Goal: Information Seeking & Learning: Learn about a topic

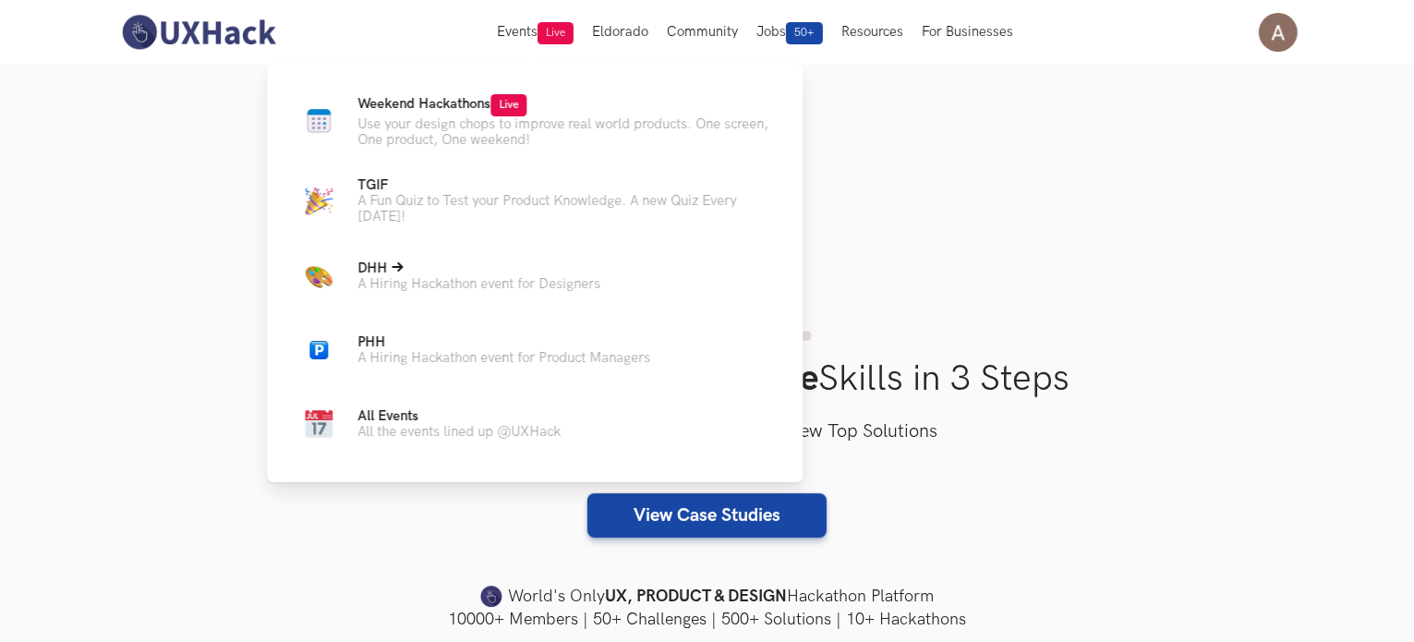
click at [491, 292] on p "A Hiring Hackathon event for Designers" at bounding box center [479, 284] width 243 height 16
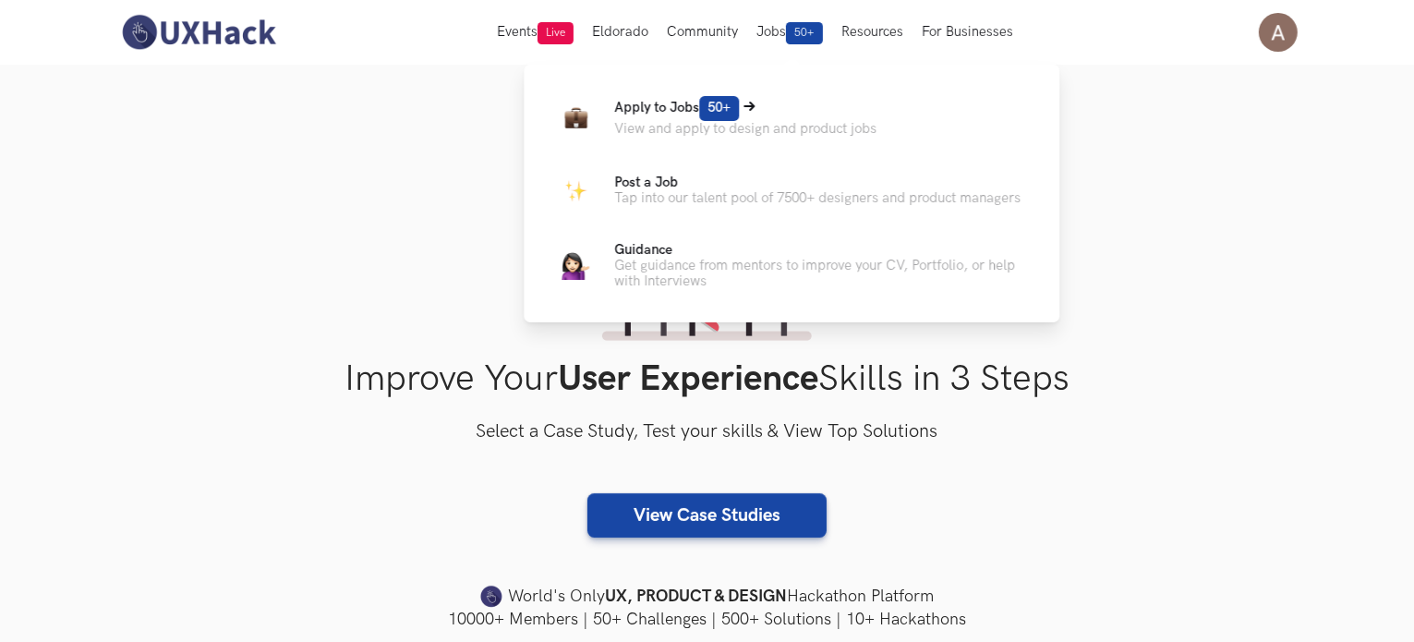
click at [715, 125] on p "View and apply to design and product jobs" at bounding box center [745, 129] width 262 height 16
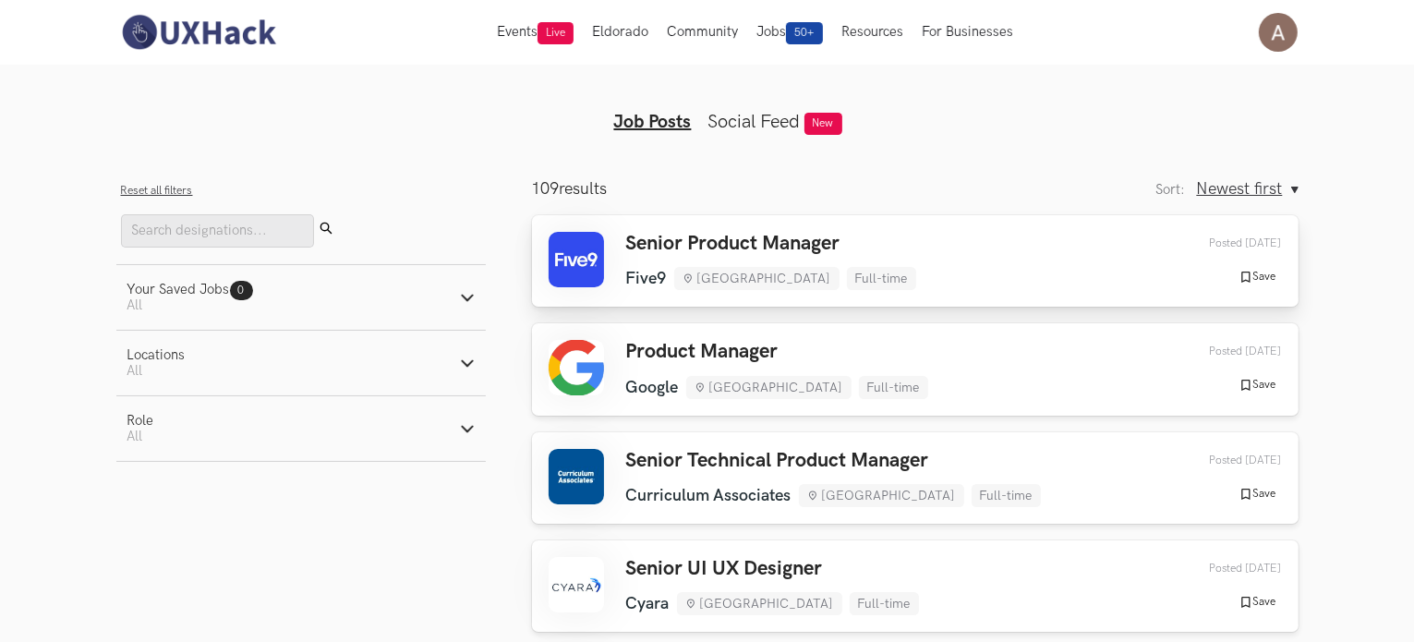
click at [812, 236] on h3 "Senior Product Manager" at bounding box center [771, 244] width 290 height 24
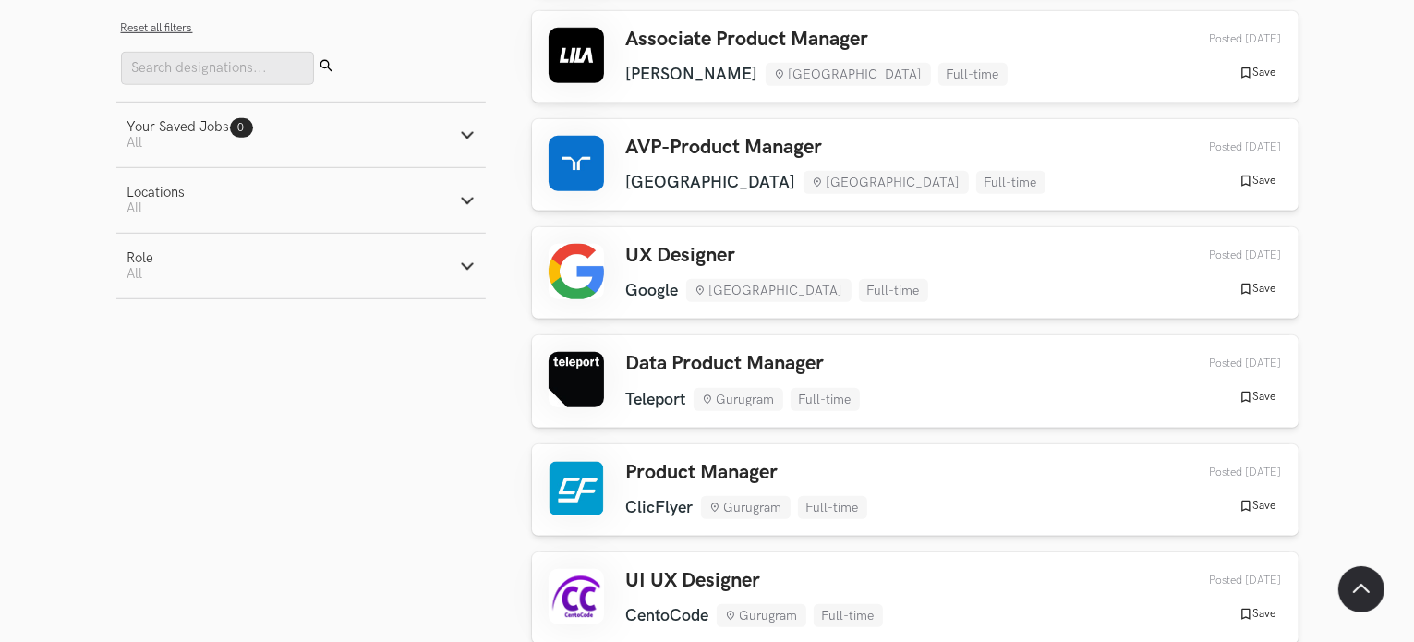
scroll to position [1289, 0]
click at [994, 236] on link "UX Designer Google [GEOGRAPHIC_DATA] Full-time Google [GEOGRAPHIC_DATA] Full-ti…" at bounding box center [915, 271] width 767 height 91
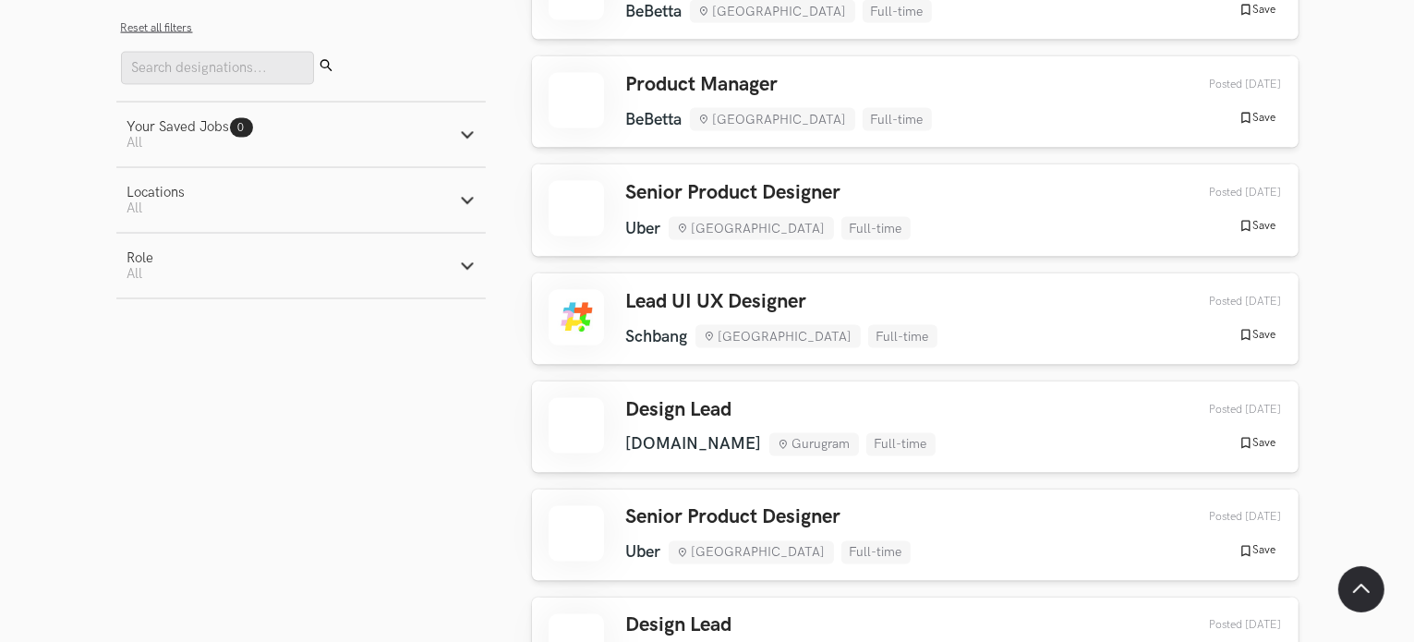
scroll to position [10169, 0]
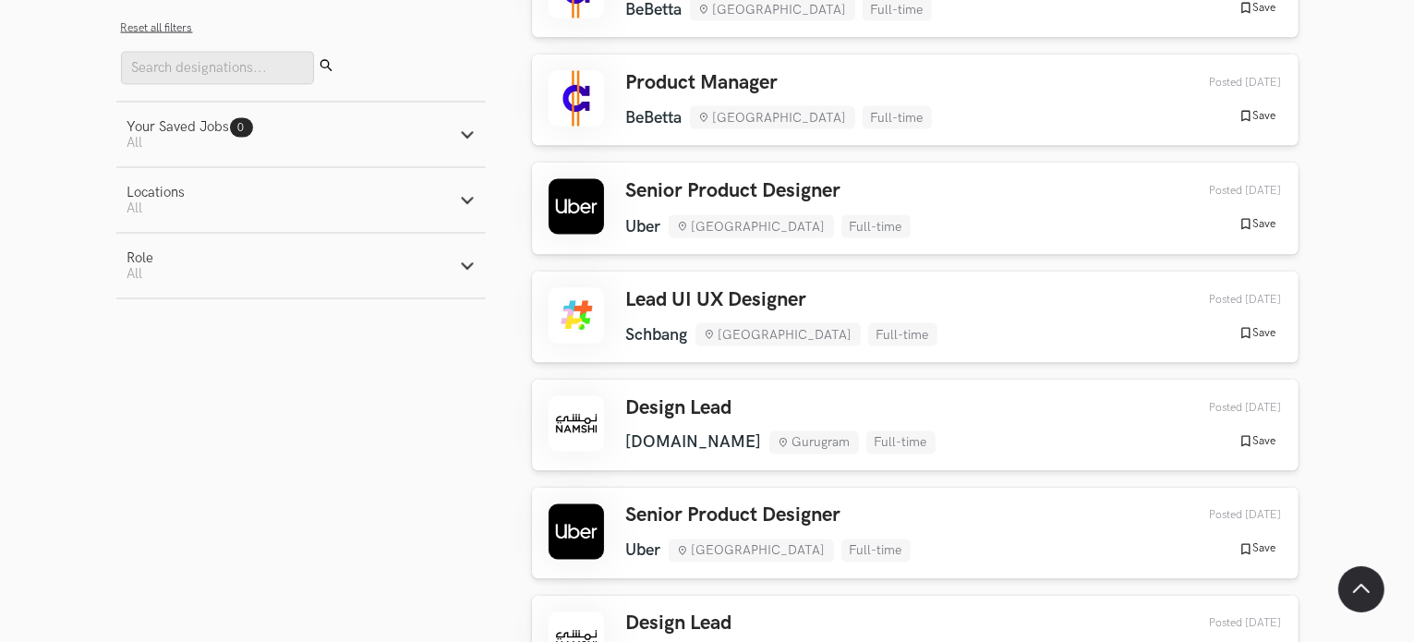
click at [454, 198] on button "Locations Active filters: All" at bounding box center [301, 200] width 370 height 65
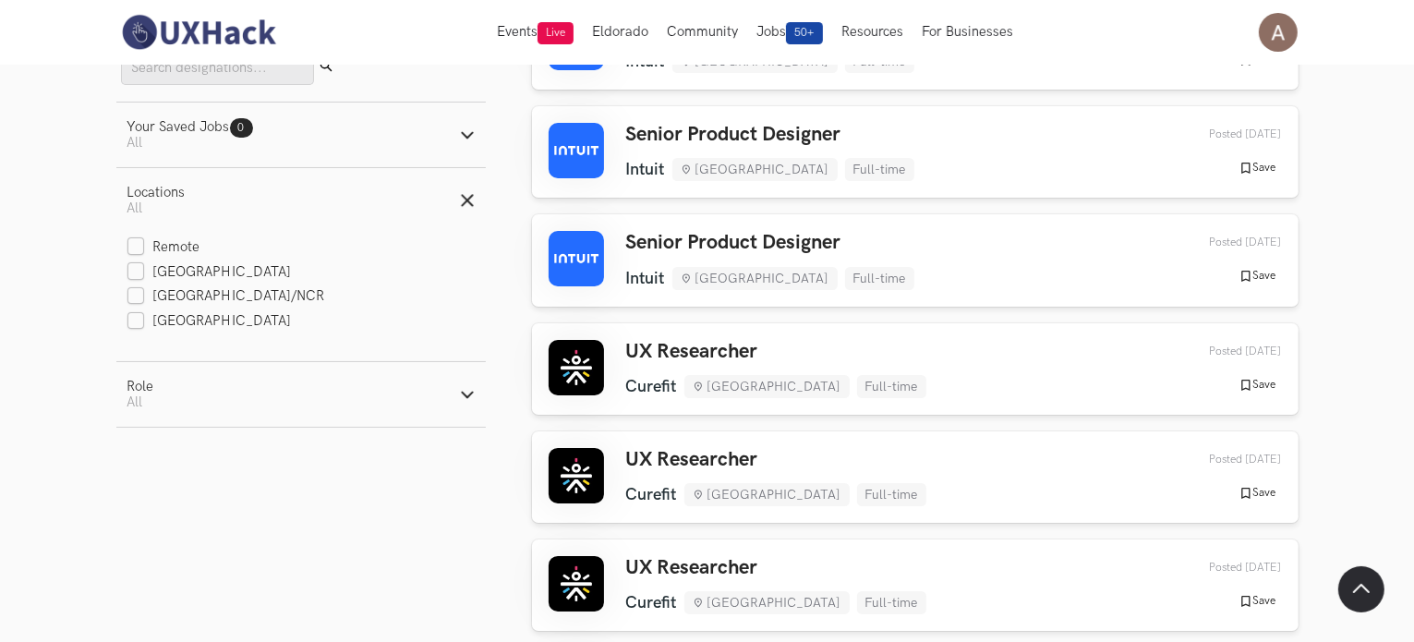
scroll to position [6974, 0]
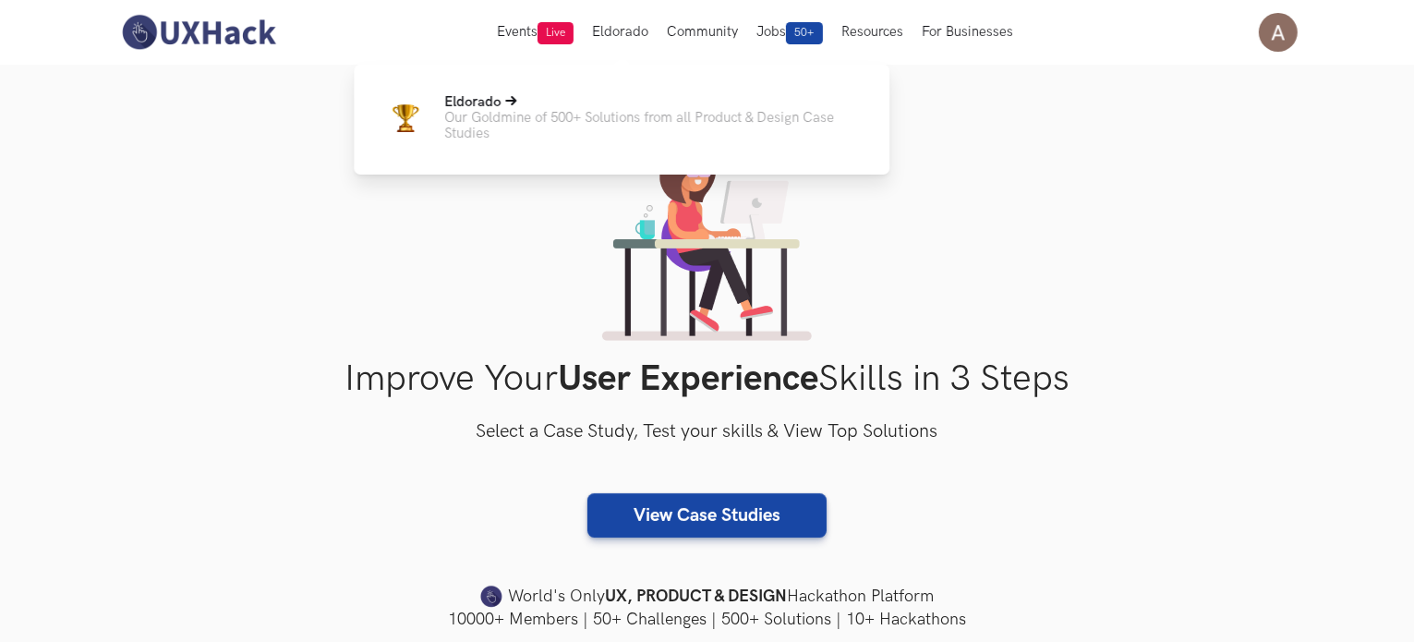
click at [615, 103] on p "Eldorado" at bounding box center [652, 102] width 416 height 16
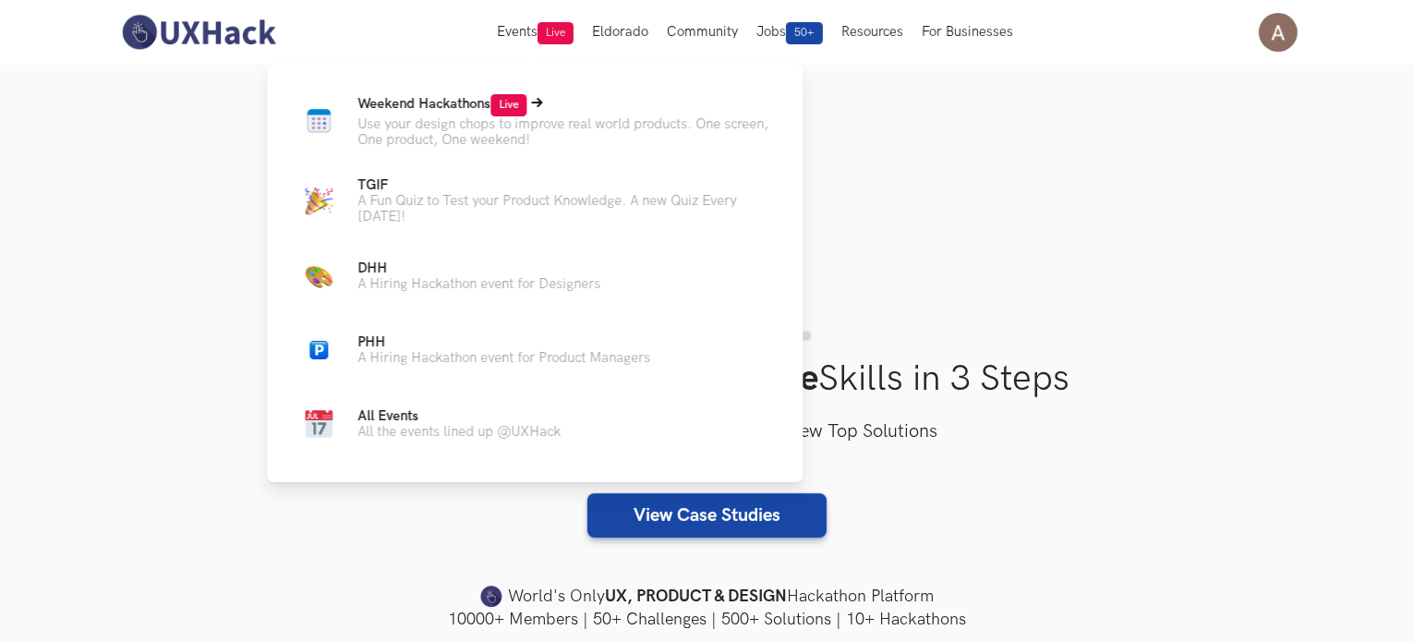
click at [491, 147] on p "Use your design chops to improve real world products. One screen, One product, …" at bounding box center [566, 131] width 416 height 31
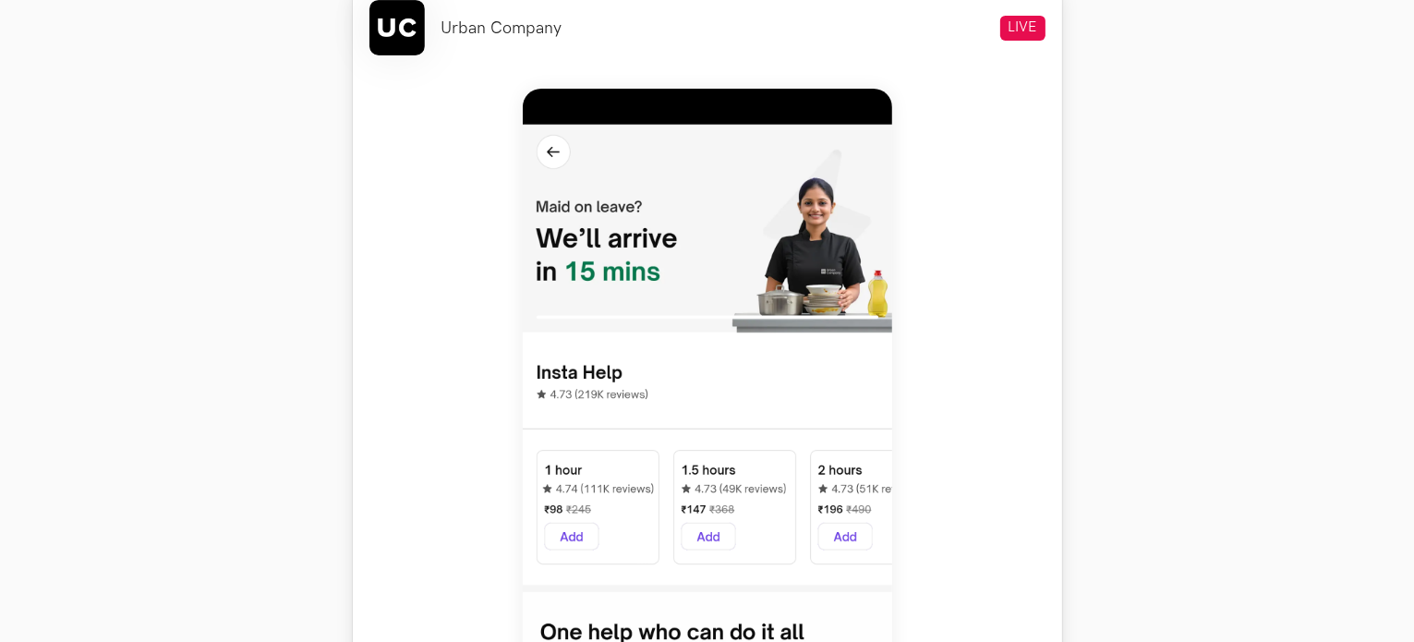
scroll to position [758, 0]
